Goal: Information Seeking & Learning: Learn about a topic

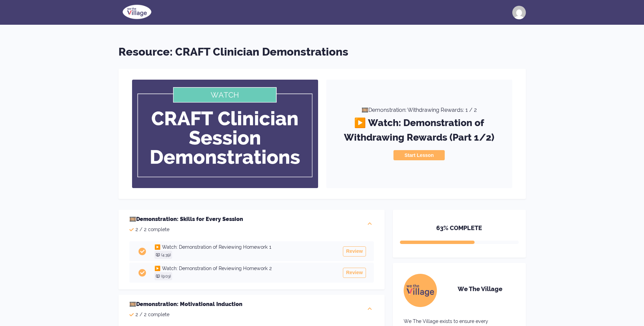
click at [140, 9] on img at bounding box center [136, 11] width 37 height 17
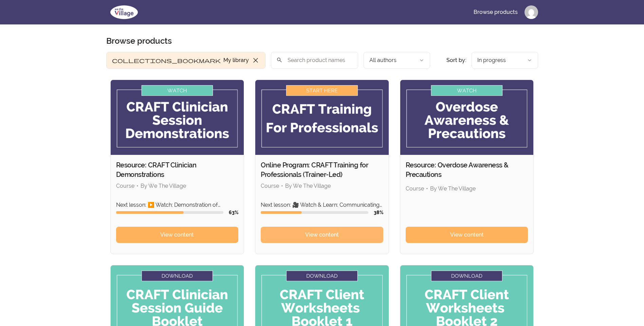
drag, startPoint x: 308, startPoint y: 239, endPoint x: 308, endPoint y: 234, distance: 4.8
click at [308, 238] on span "View content" at bounding box center [322, 235] width 34 height 8
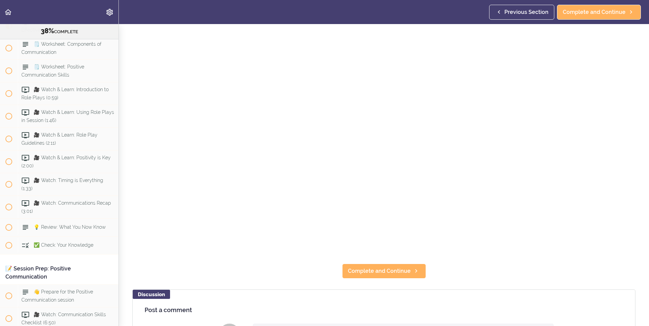
scroll to position [136, 0]
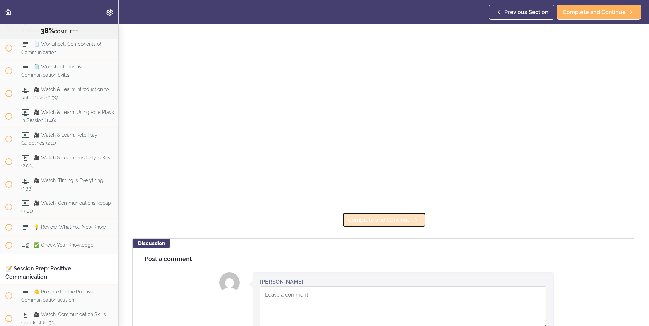
click at [388, 216] on span "Complete and Continue" at bounding box center [379, 220] width 63 height 8
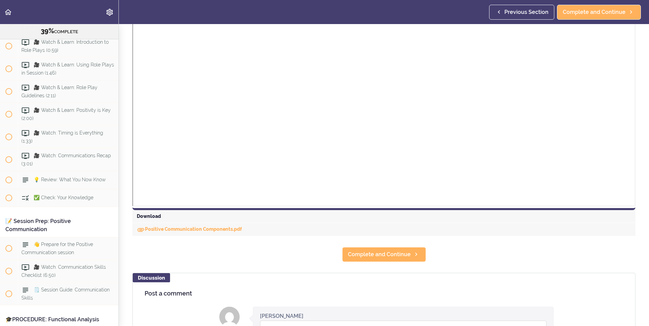
scroll to position [204, 0]
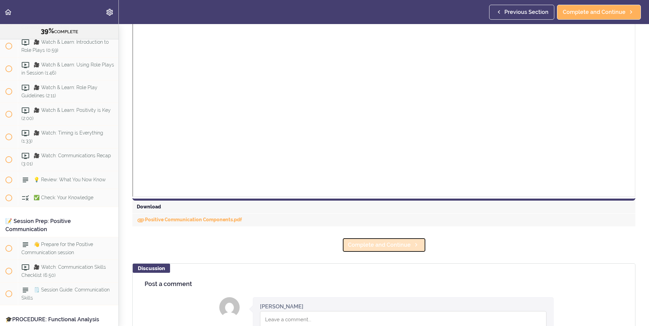
click at [382, 244] on span "Complete and Continue" at bounding box center [379, 245] width 63 height 8
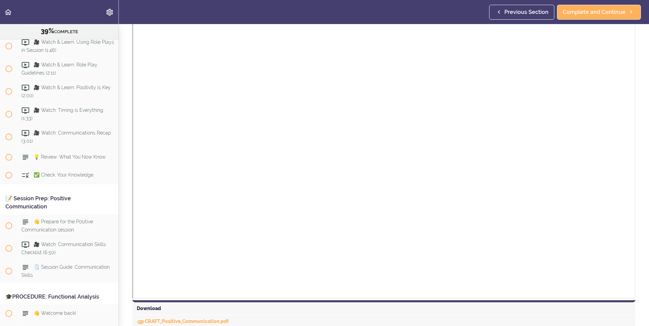
scroll to position [135, 0]
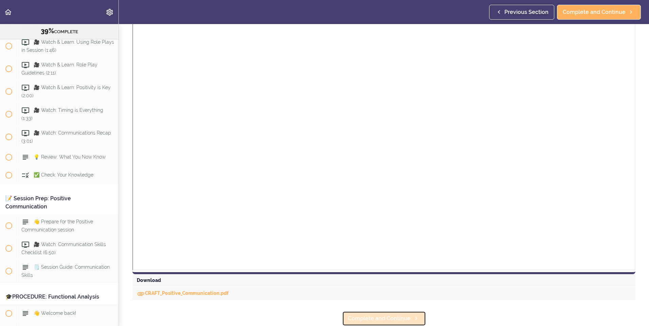
click at [368, 316] on span "Complete and Continue" at bounding box center [379, 319] width 63 height 8
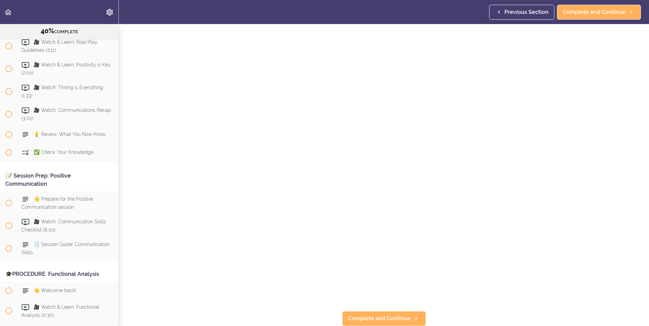
scroll to position [39, 0]
click at [381, 315] on span "Complete and Continue" at bounding box center [379, 319] width 63 height 8
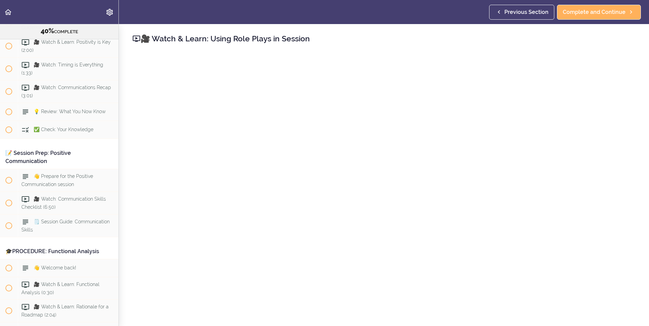
scroll to position [39, 0]
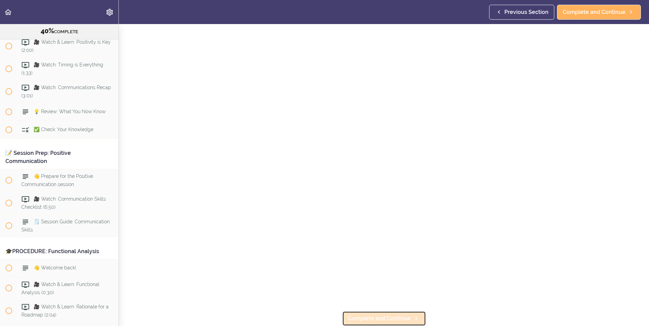
click at [365, 312] on link "Complete and Continue" at bounding box center [384, 319] width 84 height 15
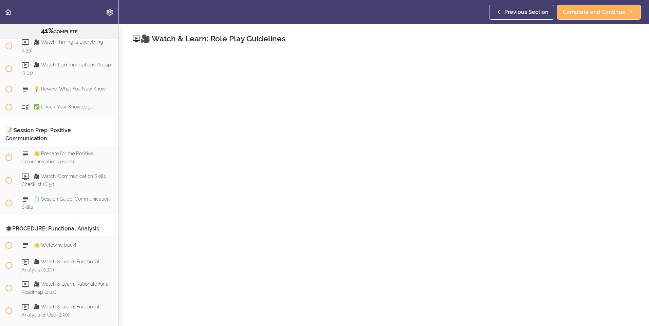
scroll to position [39, 0]
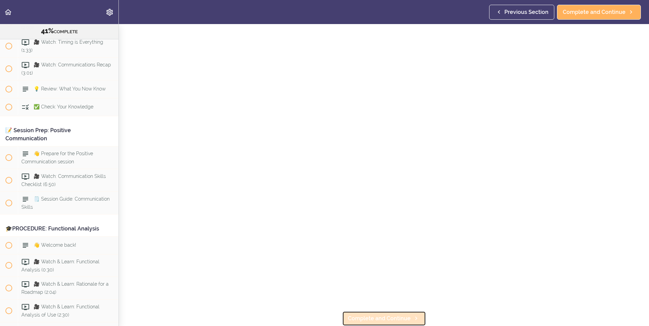
click at [364, 315] on span "Complete and Continue" at bounding box center [379, 319] width 63 height 8
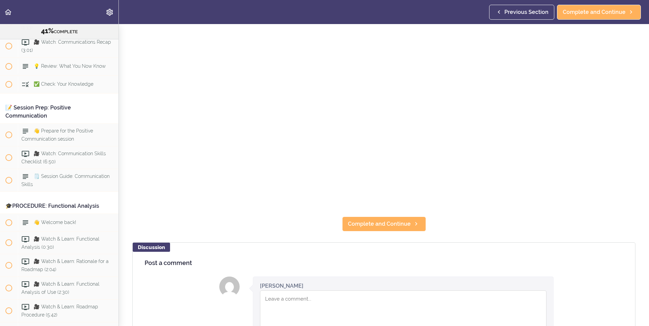
scroll to position [136, 0]
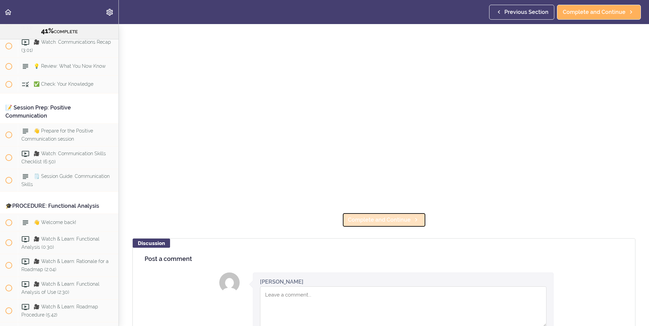
click at [362, 219] on span "Complete and Continue" at bounding box center [379, 220] width 63 height 8
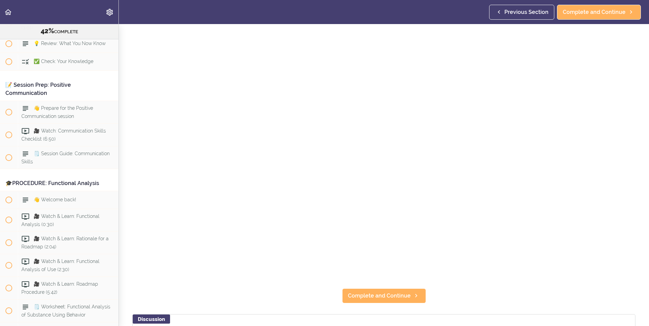
scroll to position [34, 0]
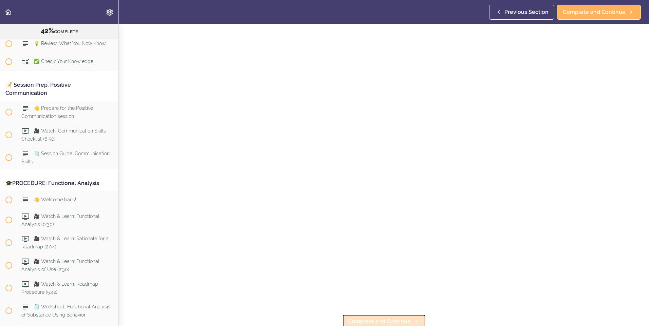
click at [387, 318] on span "Complete and Continue" at bounding box center [379, 322] width 63 height 8
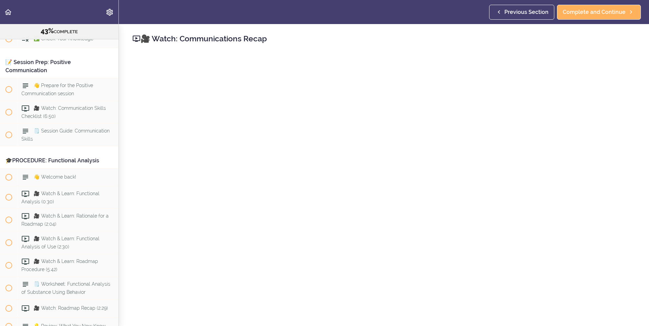
scroll to position [136, 0]
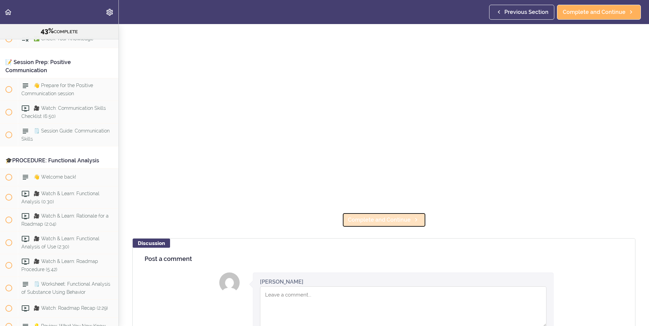
click at [377, 219] on span "Complete and Continue" at bounding box center [379, 220] width 63 height 8
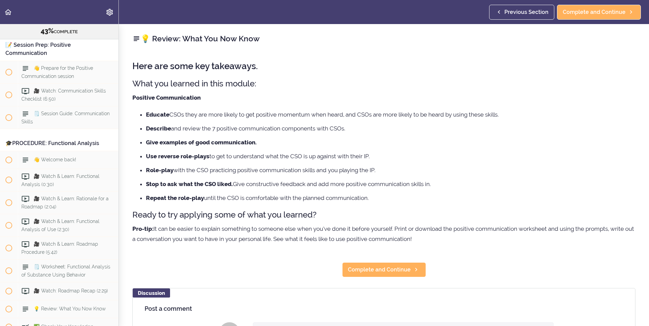
scroll to position [2014, 0]
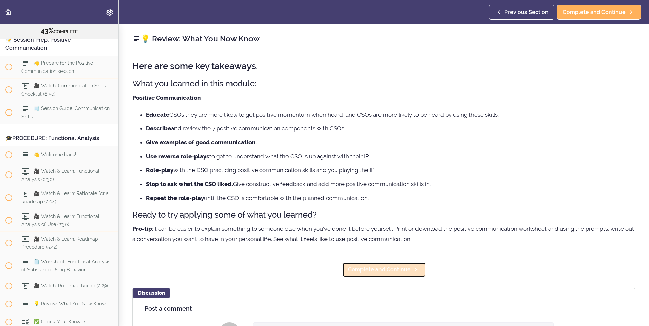
click at [386, 270] on span "Complete and Continue" at bounding box center [379, 270] width 63 height 8
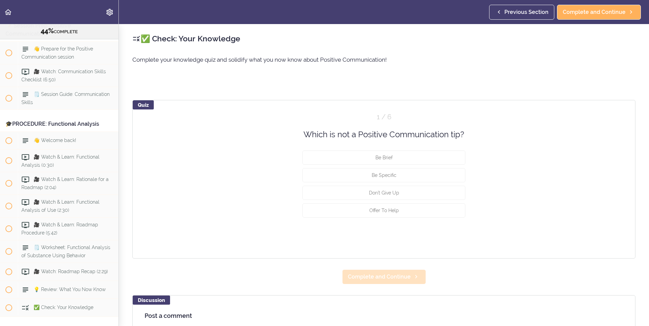
scroll to position [2032, 0]
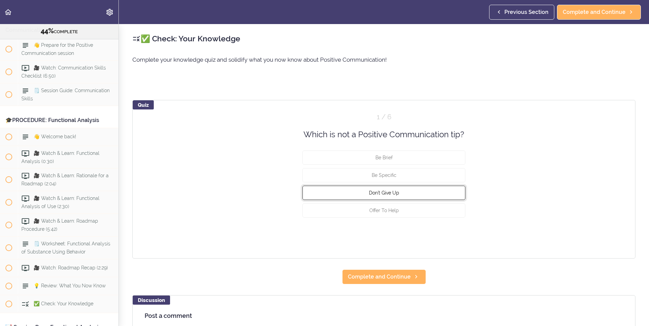
click at [405, 192] on button "Don't Give Up" at bounding box center [383, 193] width 163 height 14
click at [446, 234] on button "Check" at bounding box center [451, 236] width 27 height 10
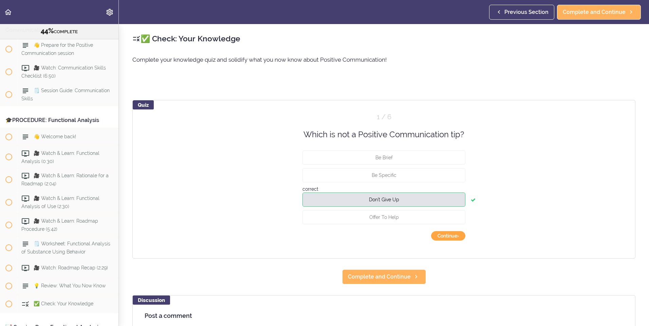
click at [452, 232] on button "Continue ›" at bounding box center [448, 236] width 34 height 10
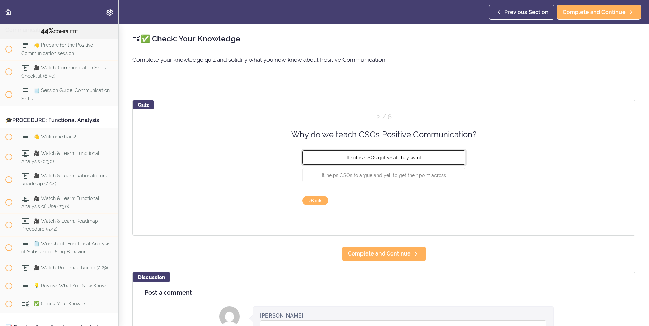
click at [419, 156] on button "It helps CSOs get what they want" at bounding box center [383, 158] width 163 height 14
click at [451, 198] on button "Check" at bounding box center [451, 201] width 27 height 10
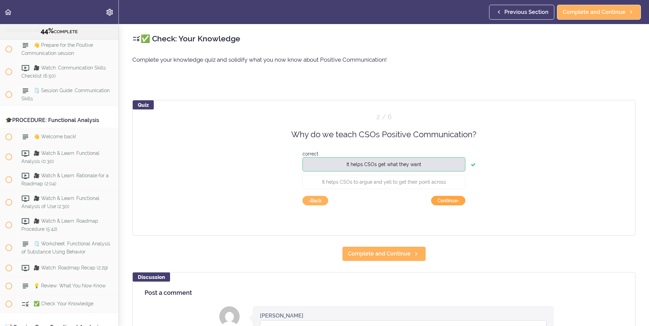
click at [453, 199] on button "Continue ›" at bounding box center [448, 201] width 34 height 10
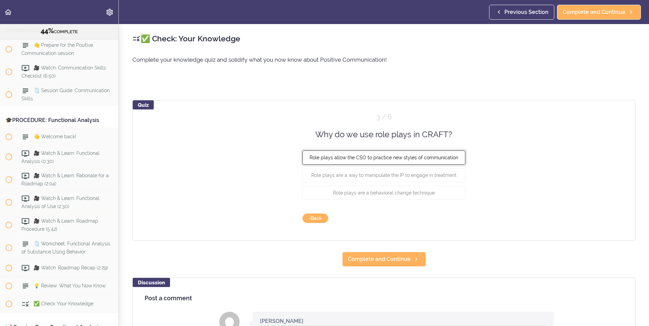
click at [428, 156] on span "Role plays allow the CSO to practice new styles of communication" at bounding box center [383, 157] width 149 height 5
click at [446, 220] on button "Check" at bounding box center [451, 219] width 27 height 10
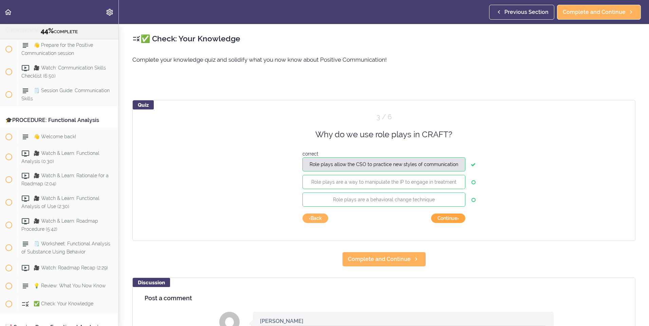
click at [453, 215] on button "Continue ›" at bounding box center [448, 219] width 34 height 10
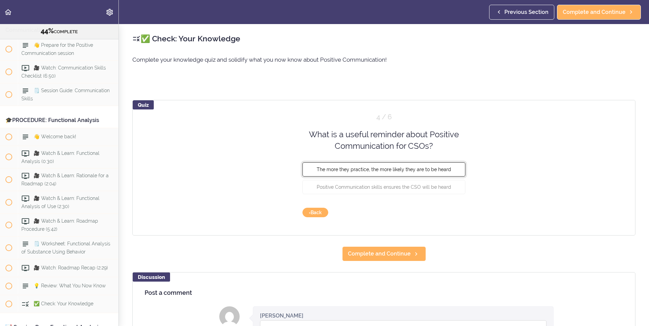
click at [443, 172] on button "The more they practice, the more likely they are to be heard" at bounding box center [383, 169] width 163 height 14
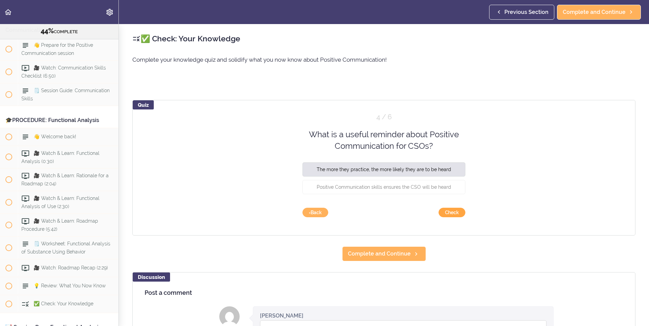
click at [445, 211] on button "Check" at bounding box center [451, 213] width 27 height 10
click at [440, 209] on button "Continue ›" at bounding box center [448, 213] width 34 height 10
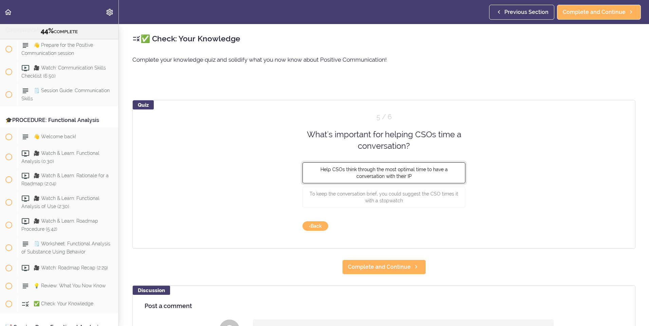
click at [412, 174] on button "Help CSOs think through the most optimal time to have a conversation with their…" at bounding box center [383, 172] width 163 height 21
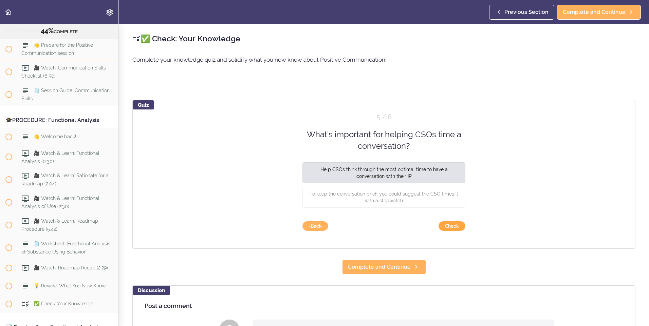
click at [445, 225] on button "Check" at bounding box center [451, 227] width 27 height 10
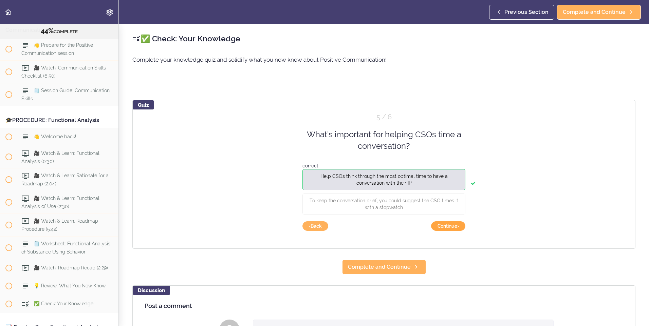
click at [444, 225] on button "Continue ›" at bounding box center [448, 227] width 34 height 10
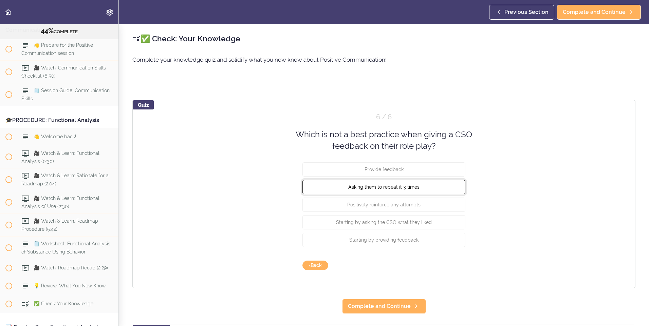
click at [417, 187] on button "Asking them to repeat it 3 times" at bounding box center [383, 187] width 163 height 14
click at [444, 269] on button "Check" at bounding box center [451, 266] width 27 height 10
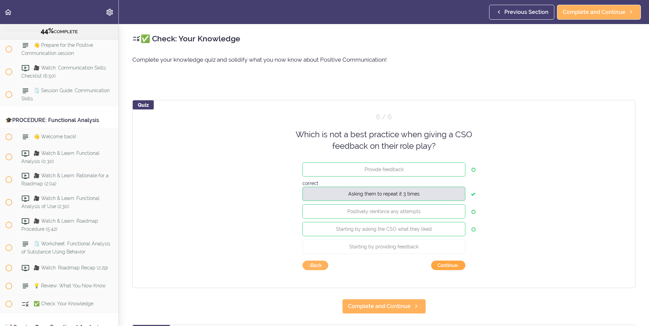
click at [445, 265] on button "Continue ›" at bounding box center [448, 266] width 34 height 10
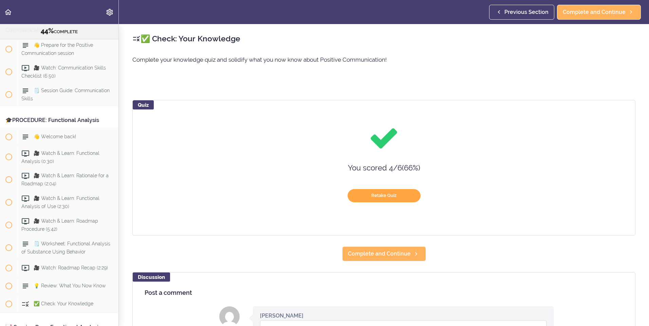
click at [400, 192] on button "Retake Quiz" at bounding box center [384, 195] width 73 height 13
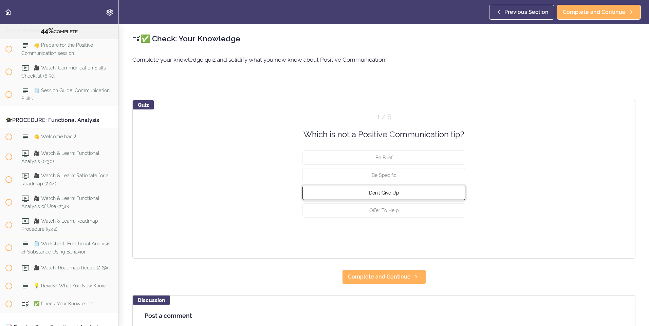
click at [398, 194] on button "Don't Give Up" at bounding box center [383, 193] width 163 height 14
click at [450, 235] on button "Check" at bounding box center [451, 236] width 27 height 10
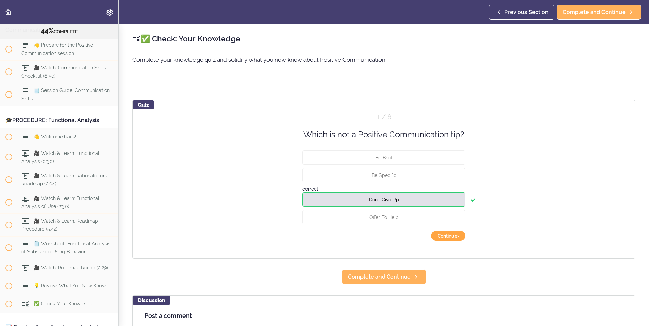
click at [451, 234] on button "Continue ›" at bounding box center [448, 236] width 34 height 10
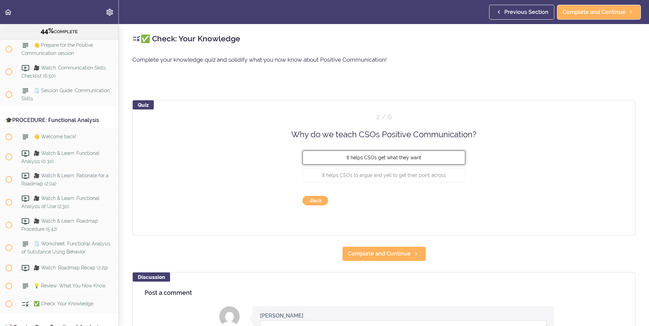
click at [402, 157] on span "It helps CSOs get what they want" at bounding box center [383, 157] width 75 height 5
click at [451, 202] on button "Check" at bounding box center [451, 201] width 27 height 10
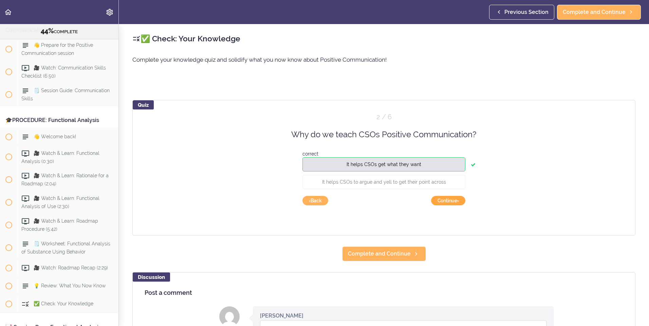
click at [451, 202] on button "Continue ›" at bounding box center [448, 201] width 34 height 10
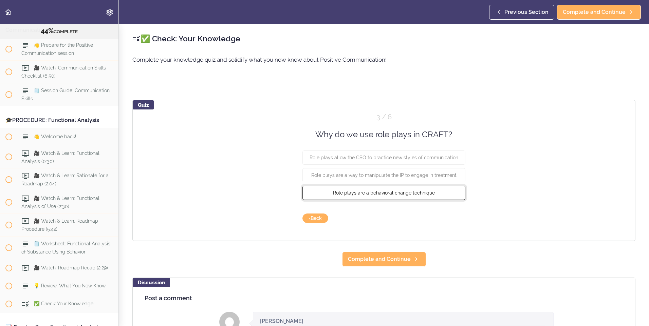
click at [421, 197] on button "Role plays are a behavioral change technique" at bounding box center [383, 193] width 163 height 14
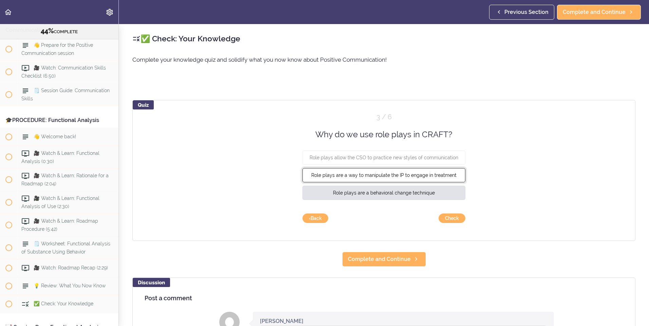
click at [419, 179] on button "Role plays are a way to manipulate the IP to engage in treatment" at bounding box center [383, 175] width 163 height 14
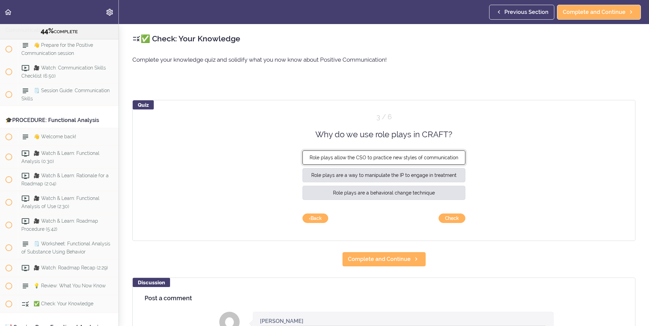
click at [423, 159] on span "Role plays allow the CSO to practice new styles of communication" at bounding box center [383, 157] width 149 height 5
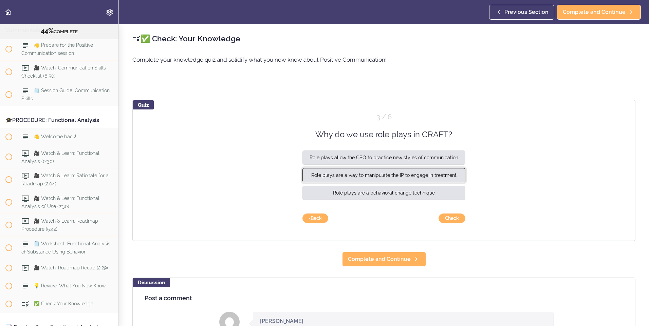
click at [416, 172] on button "Role plays are a way to manipulate the IP to engage in treatment" at bounding box center [383, 175] width 163 height 14
click at [416, 174] on button "Role plays are a way to manipulate the IP to engage in treatment" at bounding box center [383, 175] width 163 height 14
click at [445, 227] on div "Quiz 3 / 6 Why do we use role plays in CRAFT? Role plays allow the CSO to pract…" at bounding box center [383, 170] width 503 height 141
click at [445, 221] on button "Check" at bounding box center [451, 219] width 27 height 10
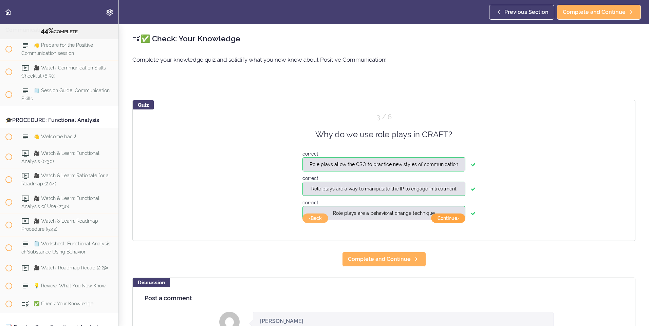
click at [439, 220] on button "Continue ›" at bounding box center [448, 219] width 34 height 10
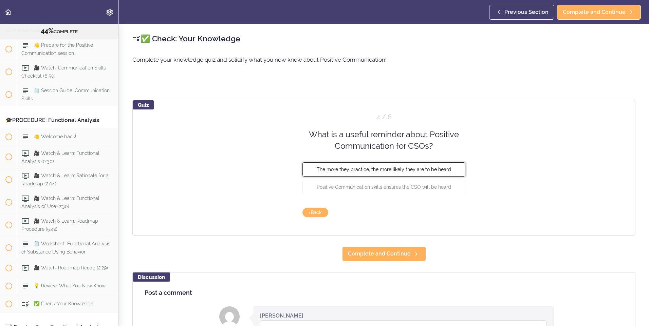
click at [388, 171] on span "The more they practice, the more likely they are to be heard" at bounding box center [384, 169] width 134 height 5
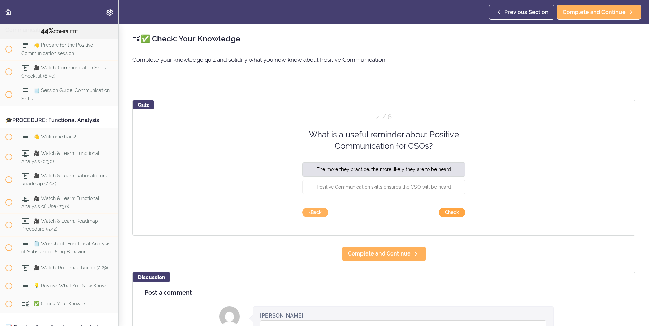
click at [451, 215] on button "Check" at bounding box center [451, 213] width 27 height 10
click at [451, 215] on button "Continue ›" at bounding box center [448, 213] width 34 height 10
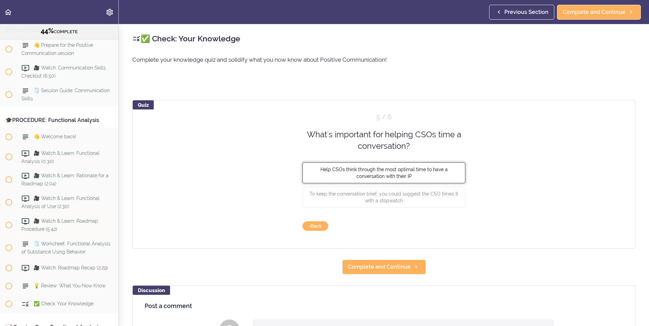
click at [417, 172] on span "Help CSOs think through the most optimal time to have a conversation with their…" at bounding box center [383, 173] width 127 height 12
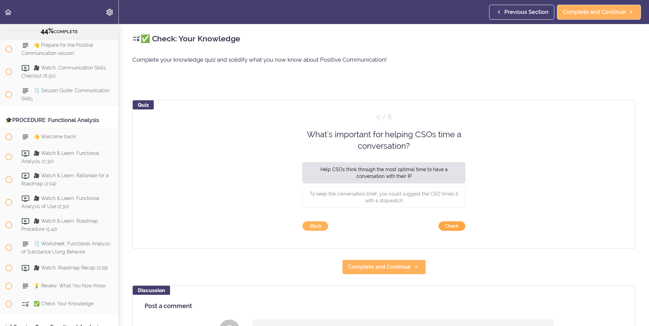
click at [455, 226] on button "Check" at bounding box center [451, 227] width 27 height 10
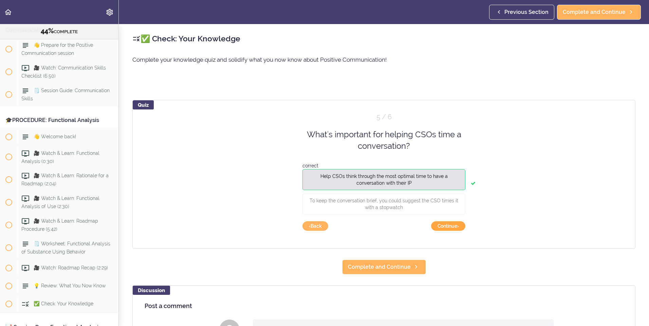
click at [455, 226] on button "Continue ›" at bounding box center [448, 227] width 34 height 10
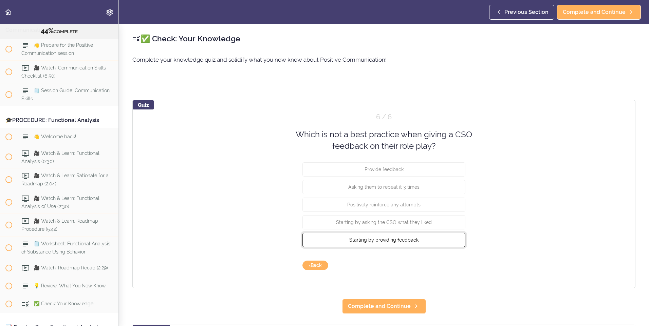
click at [399, 240] on span "Starting by providing feedback" at bounding box center [383, 239] width 69 height 5
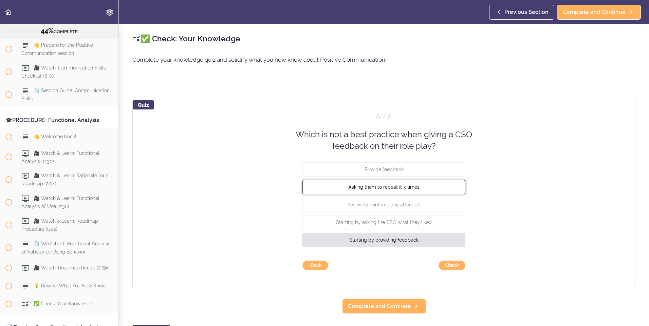
click at [395, 186] on span "Asking them to repeat it 3 times" at bounding box center [383, 186] width 71 height 5
click at [450, 269] on button "Check" at bounding box center [451, 266] width 27 height 10
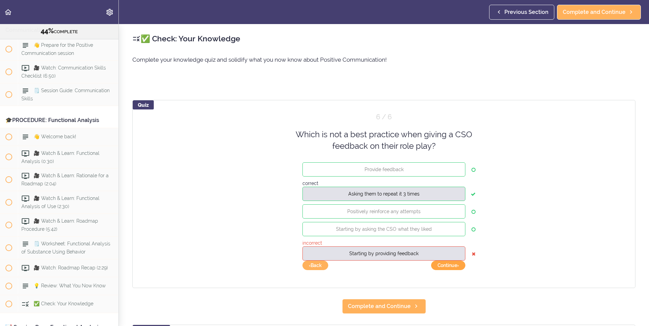
click at [442, 268] on button "Continue ›" at bounding box center [448, 266] width 34 height 10
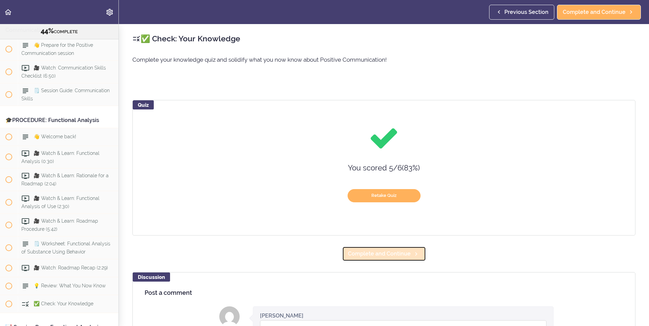
click at [392, 254] on span "Complete and Continue" at bounding box center [379, 254] width 63 height 8
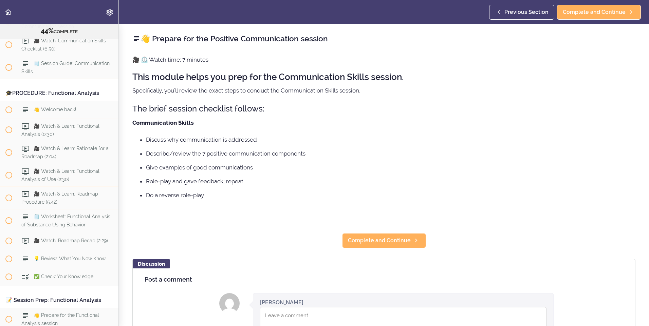
scroll to position [2080, 0]
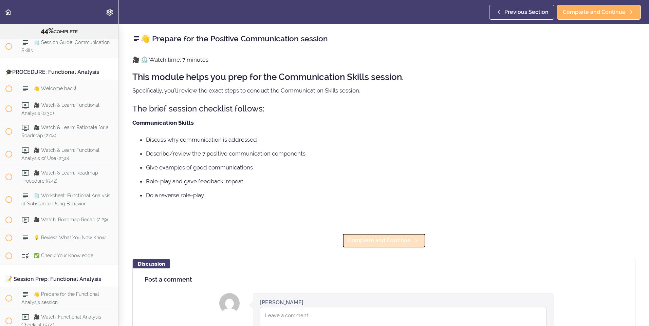
click at [396, 239] on span "Complete and Continue" at bounding box center [379, 241] width 63 height 8
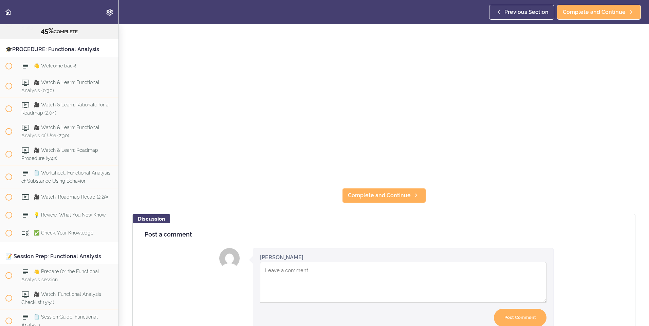
scroll to position [170, 0]
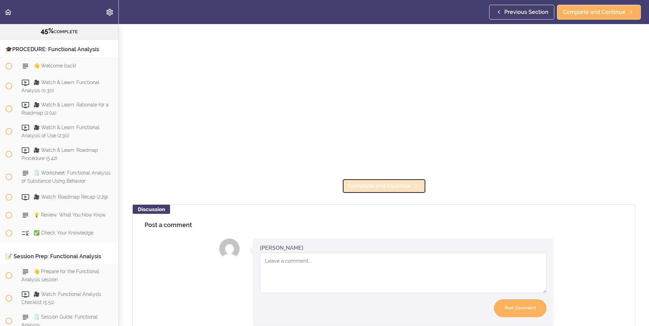
click at [382, 179] on link "Complete and Continue" at bounding box center [384, 186] width 84 height 15
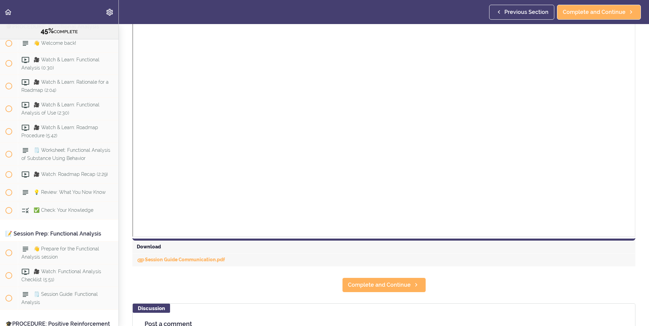
scroll to position [293, 0]
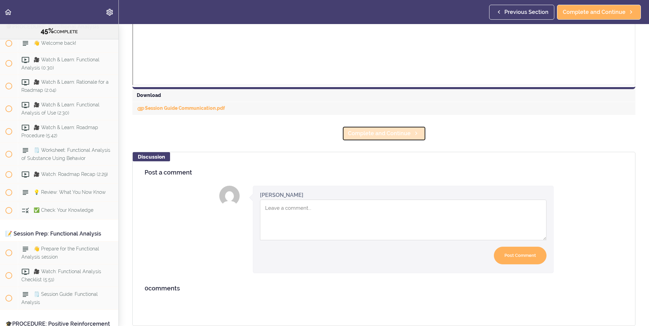
click at [379, 130] on span "Complete and Continue" at bounding box center [379, 134] width 63 height 8
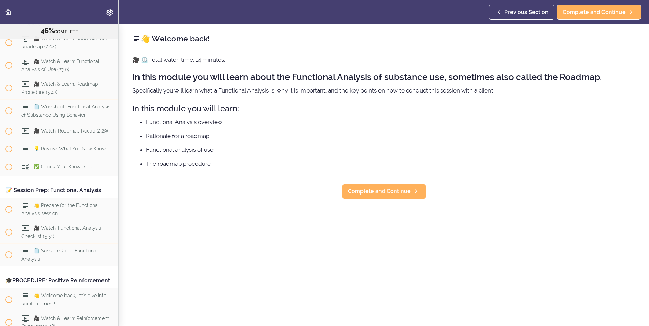
scroll to position [2171, 0]
click at [383, 189] on span "Complete and Continue" at bounding box center [379, 192] width 63 height 8
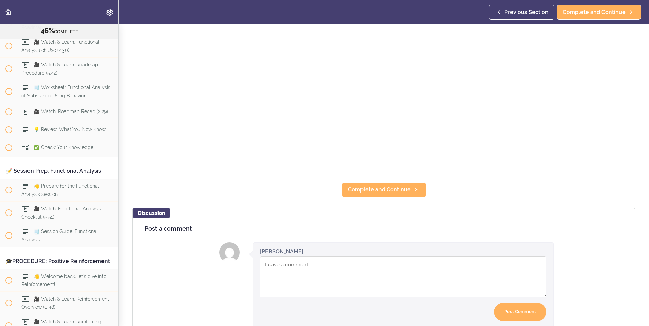
scroll to position [170, 0]
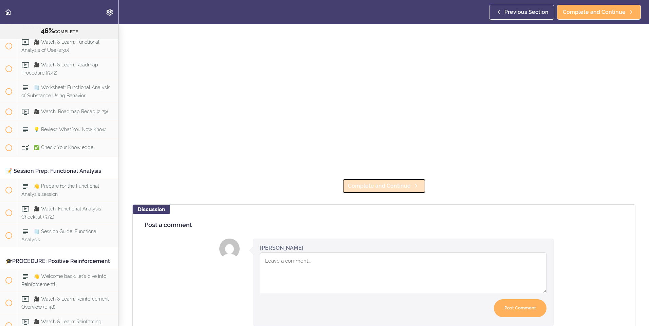
click at [393, 189] on link "Complete and Continue" at bounding box center [384, 186] width 84 height 15
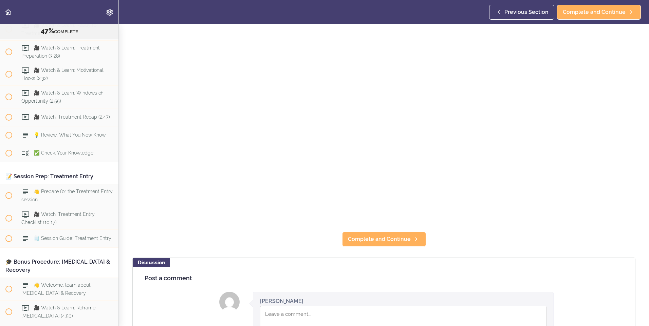
scroll to position [136, 0]
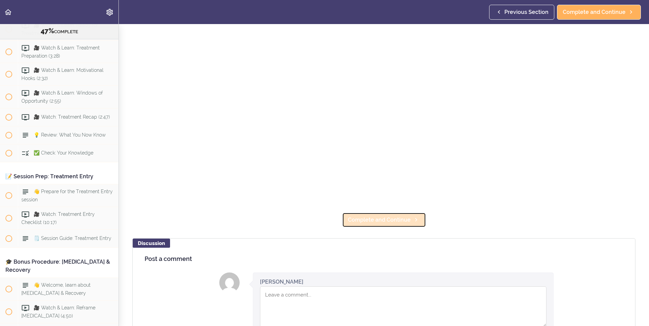
click at [395, 218] on span "Complete and Continue" at bounding box center [379, 220] width 63 height 8
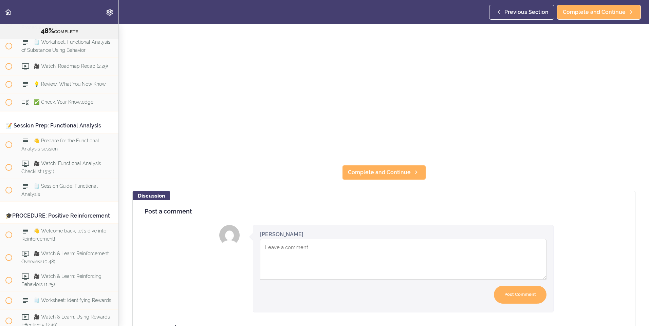
scroll to position [204, 0]
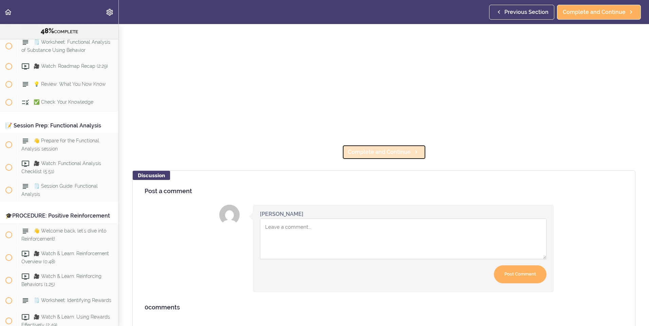
click at [385, 151] on span "Complete and Continue" at bounding box center [379, 152] width 63 height 8
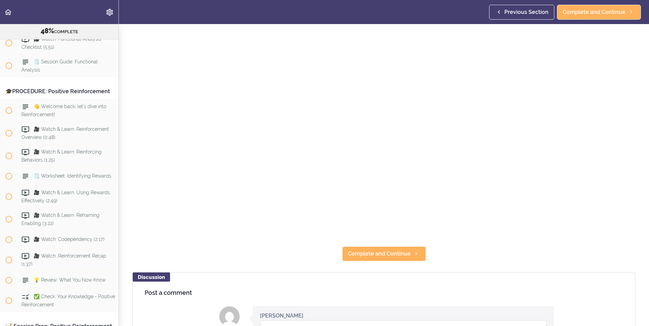
scroll to position [2223, 0]
